Goal: Answer question/provide support

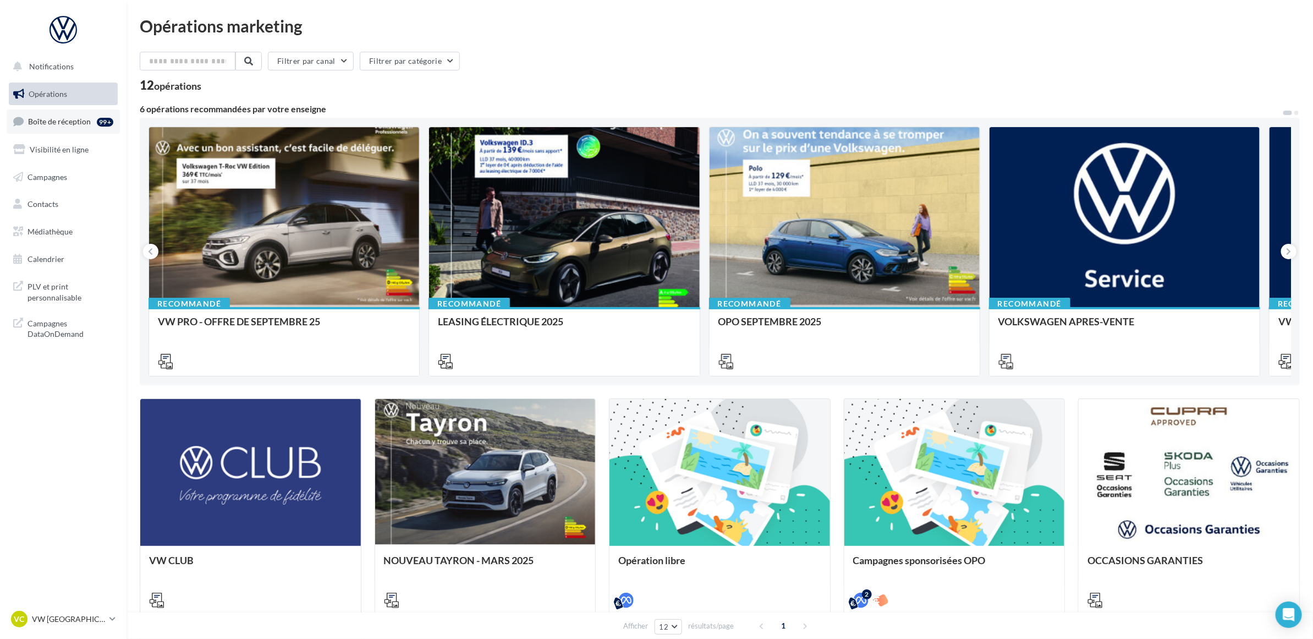
click at [81, 124] on span "Boîte de réception" at bounding box center [59, 121] width 63 height 9
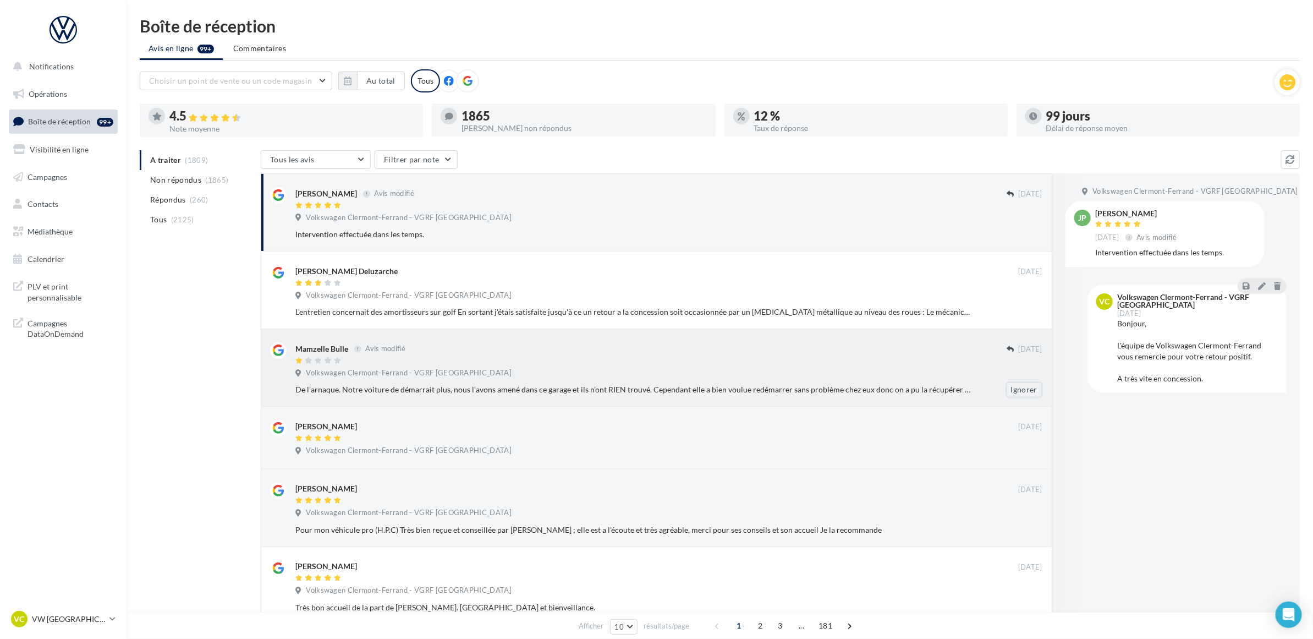
click at [565, 375] on div "Volkswagen Clermont-Ferrand - VGRF [GEOGRAPHIC_DATA]" at bounding box center [668, 374] width 747 height 12
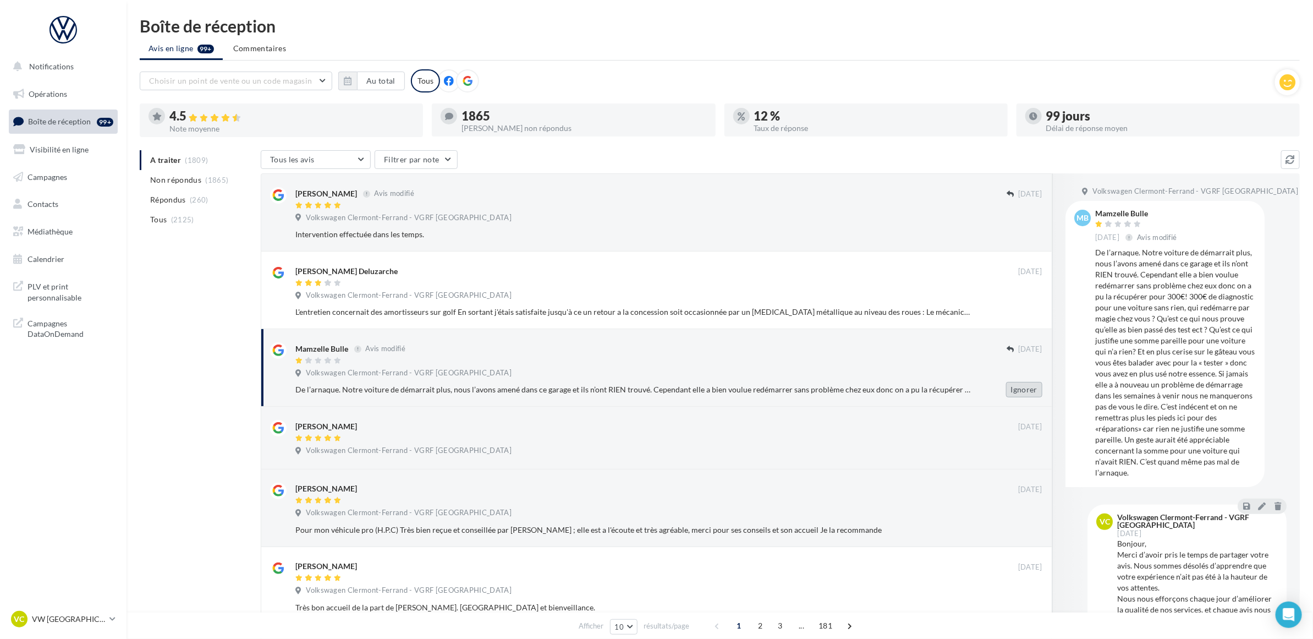
click at [1034, 389] on button "Ignorer" at bounding box center [1024, 389] width 36 height 15
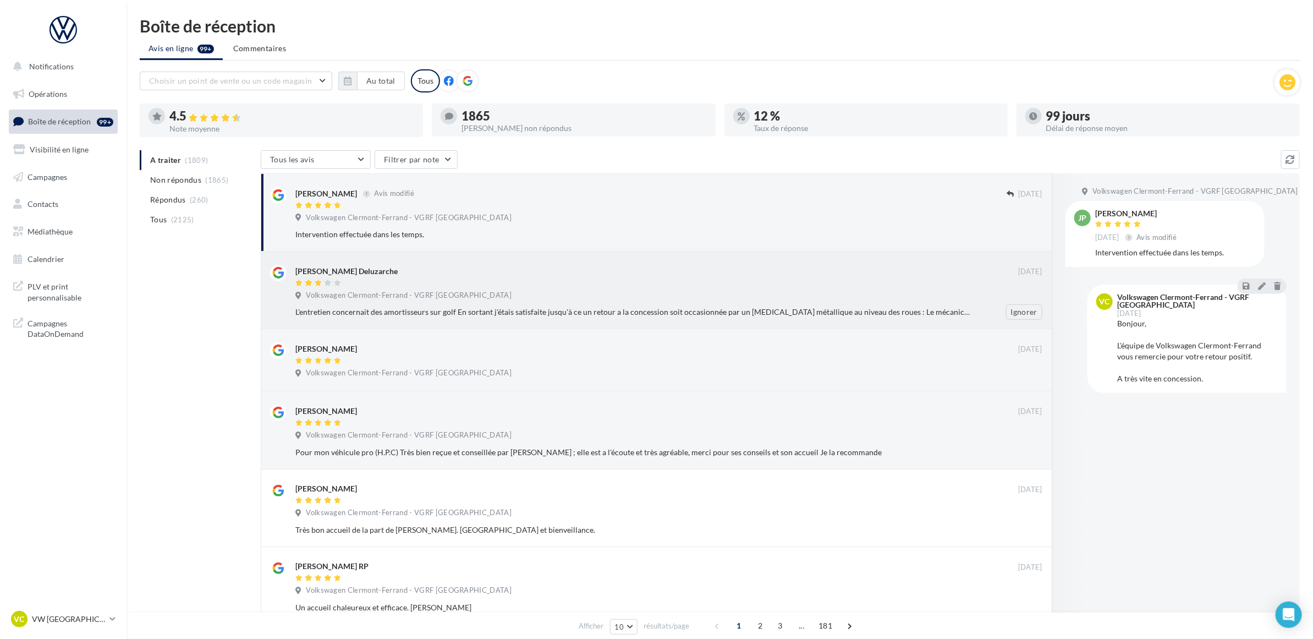
click at [515, 301] on div "Volkswagen Clermont-Ferrand - VGRF [GEOGRAPHIC_DATA]" at bounding box center [668, 296] width 747 height 12
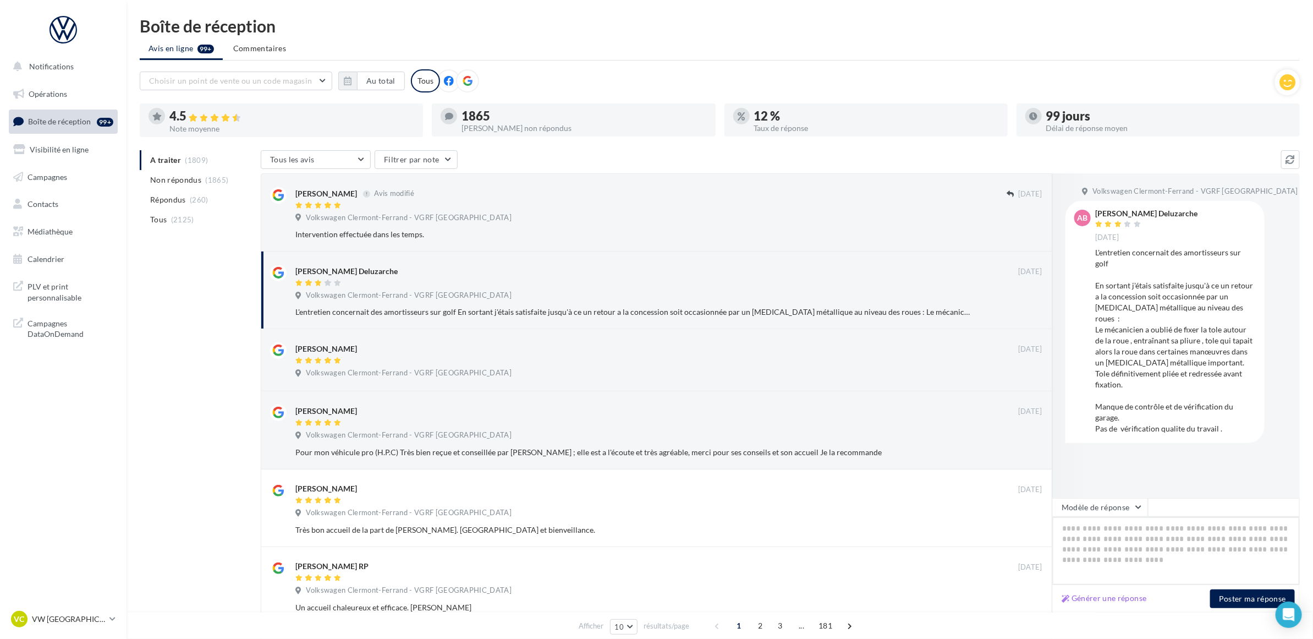
click at [1141, 546] on textarea at bounding box center [1175, 550] width 247 height 68
paste textarea "**********"
type textarea "**********"
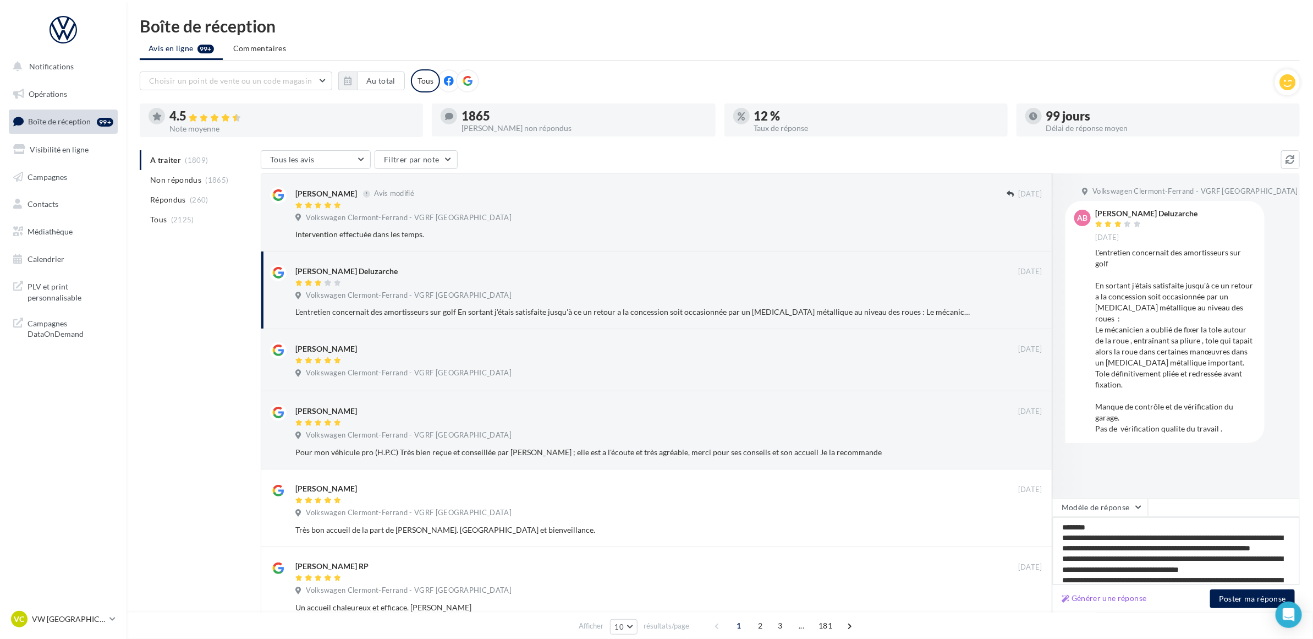
scroll to position [32, 0]
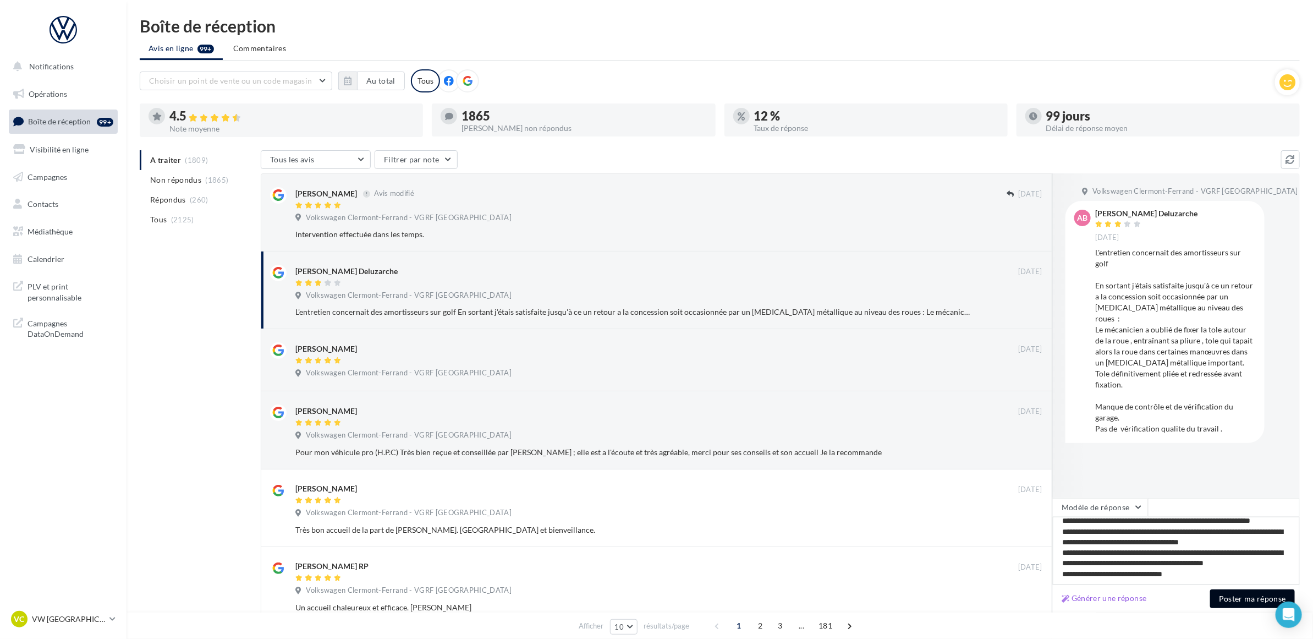
type textarea "**********"
click at [1258, 599] on button "Poster ma réponse" at bounding box center [1252, 598] width 85 height 19
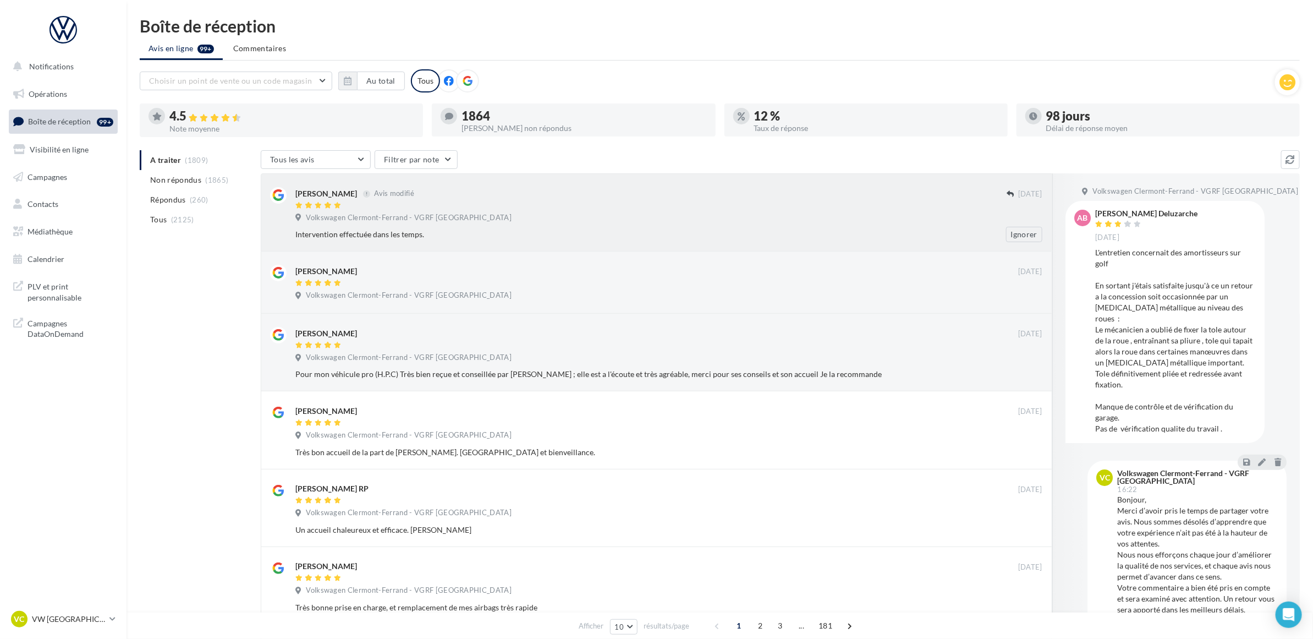
click at [624, 229] on div "Intervention effectuée dans les temps." at bounding box center [632, 234] width 675 height 11
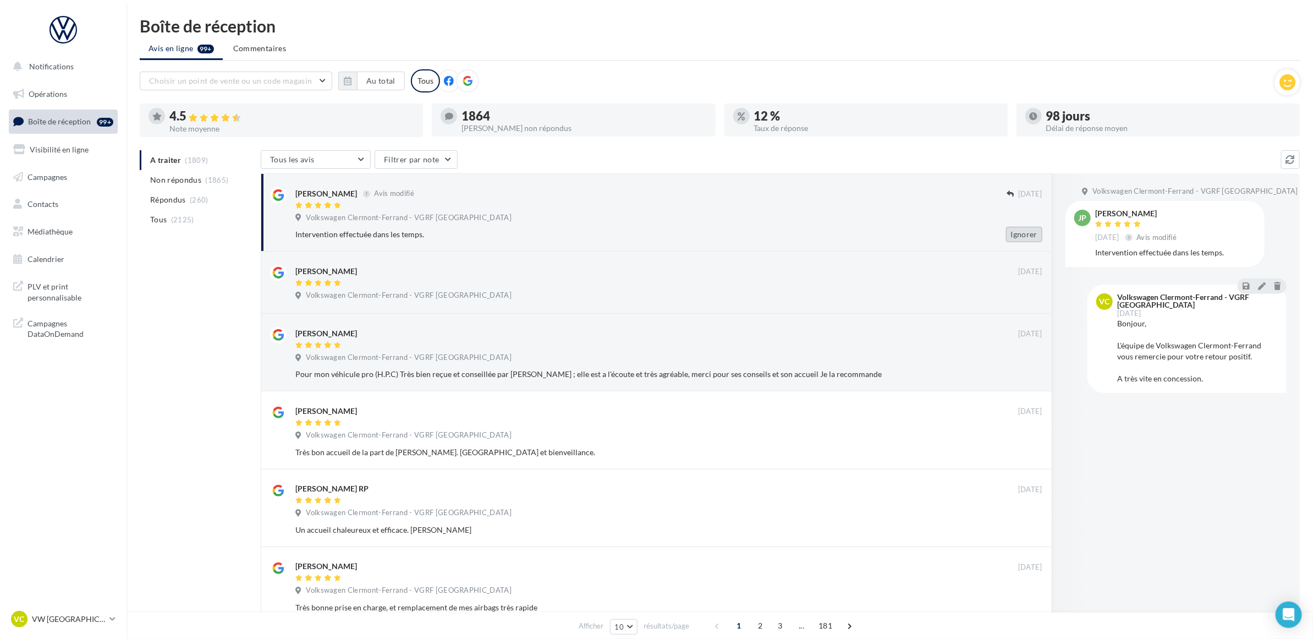
click at [1027, 237] on button "Ignorer" at bounding box center [1024, 234] width 36 height 15
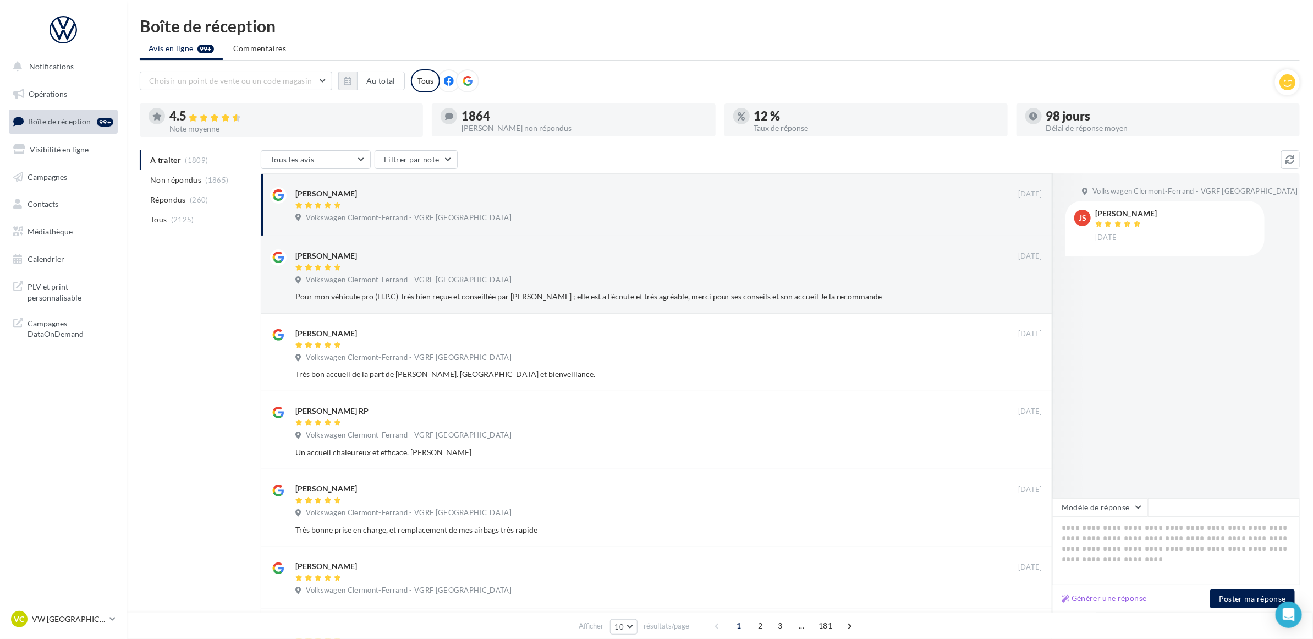
click at [190, 333] on div "A traiter (1809) Non répondus (1865) Répondus (260) Tous (2125) Tous les avis T…" at bounding box center [720, 542] width 1160 height 784
click at [201, 188] on li "Non répondus (1865)" at bounding box center [198, 180] width 117 height 20
click at [201, 199] on span "(260)" at bounding box center [199, 199] width 19 height 9
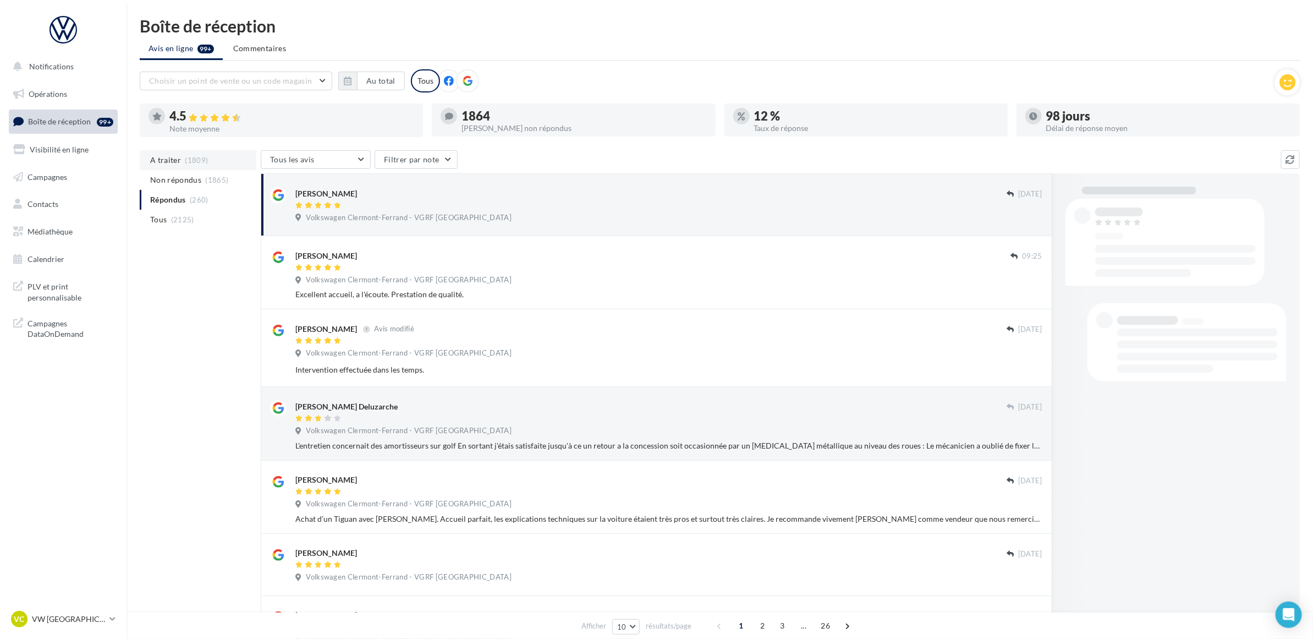
click at [201, 163] on span "(1809)" at bounding box center [196, 160] width 23 height 9
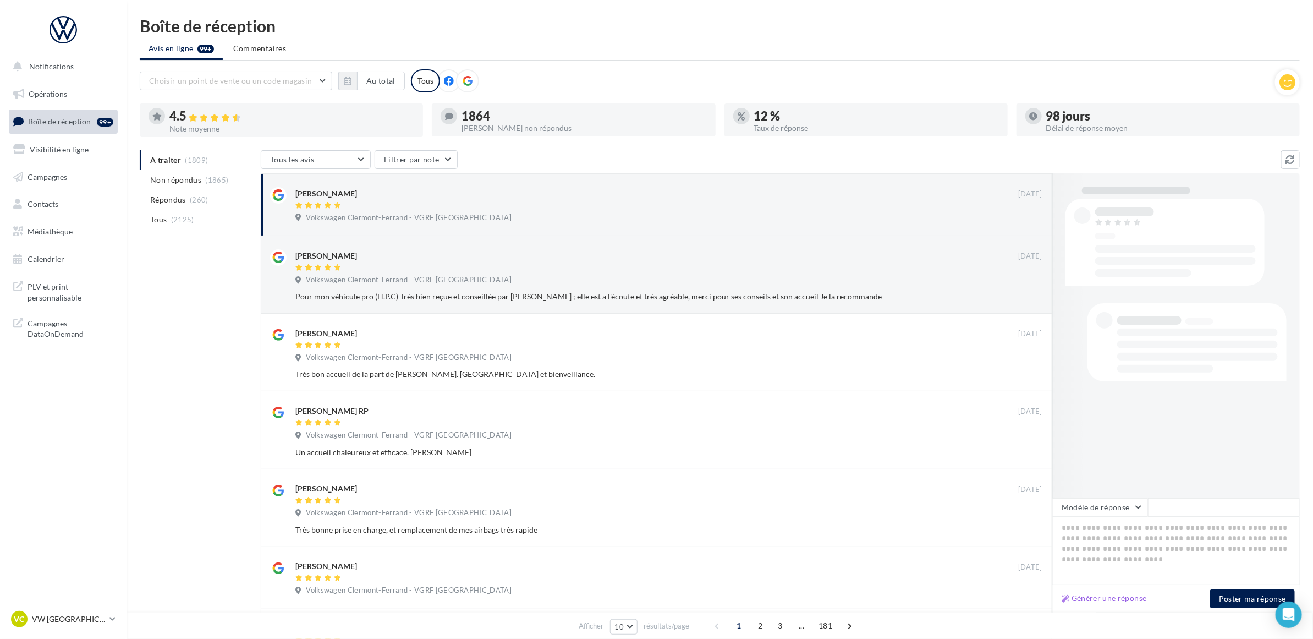
click at [217, 279] on div "A traiter (1809) Non répondus (1865) Répondus (260) Tous (2125) Tous les avis T…" at bounding box center [720, 542] width 1160 height 784
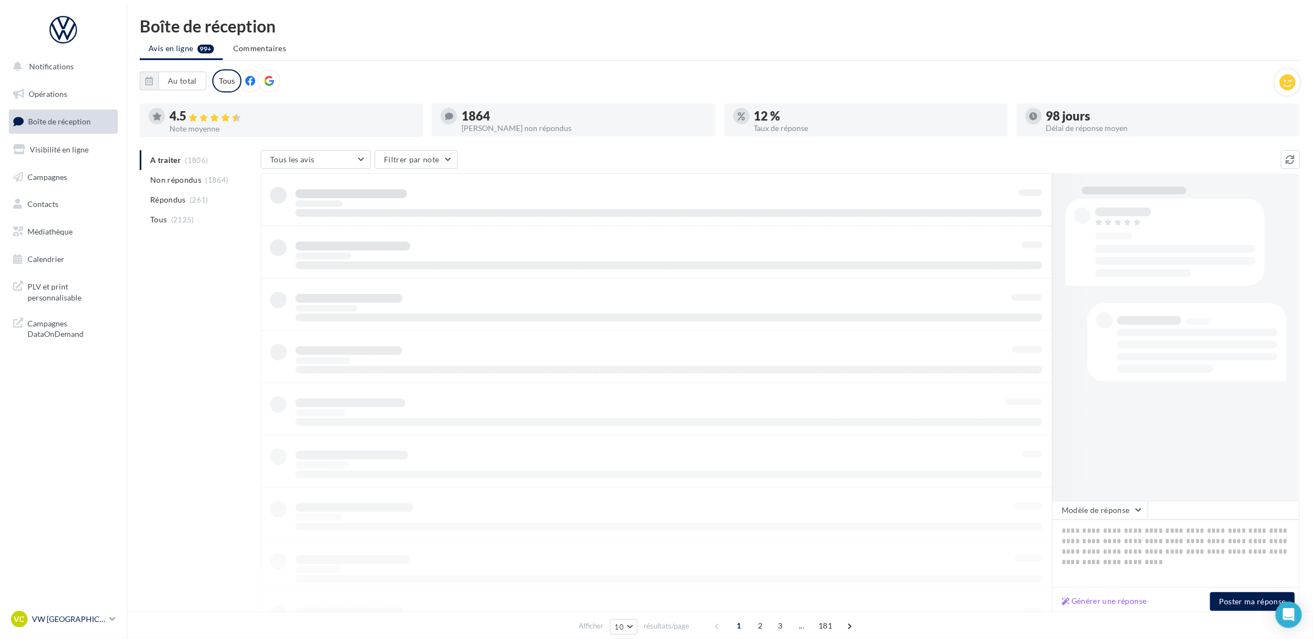
click at [92, 612] on div "VC VW [GEOGRAPHIC_DATA] vw-aub-mac" at bounding box center [58, 618] width 94 height 16
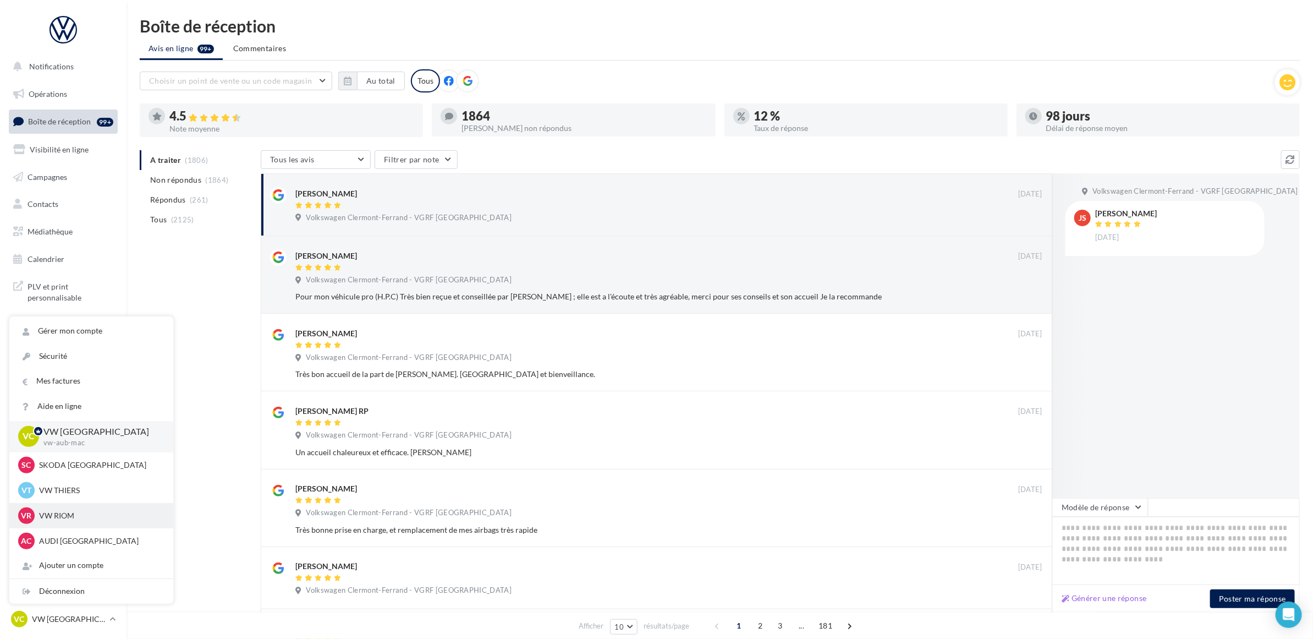
click at [88, 517] on p "VW RIOM" at bounding box center [99, 515] width 121 height 11
